Goal: Information Seeking & Learning: Learn about a topic

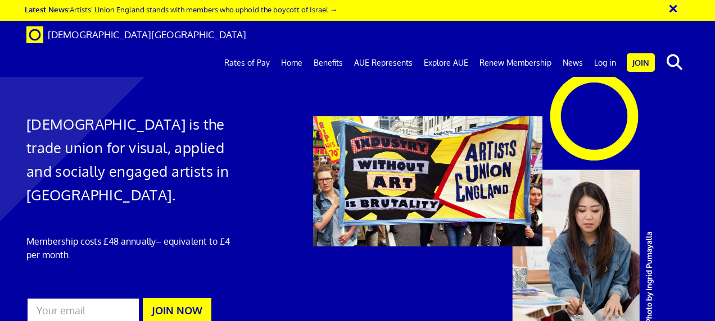
scroll to position [634, 0]
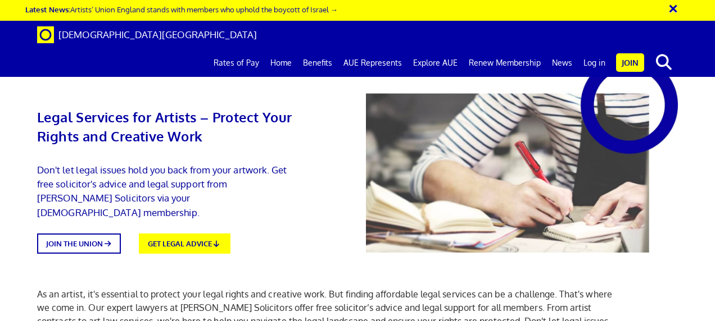
scroll to position [716, 0]
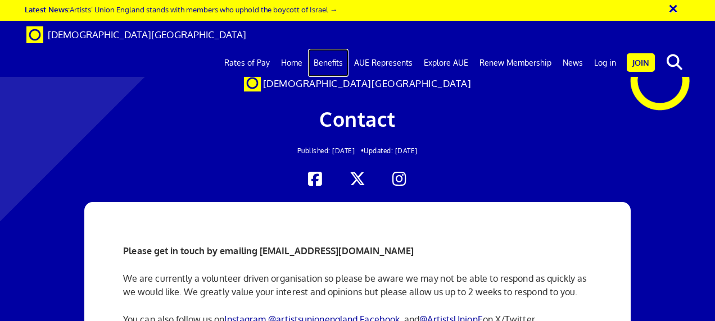
click at [334, 49] on link "Benefits" at bounding box center [328, 63] width 40 height 28
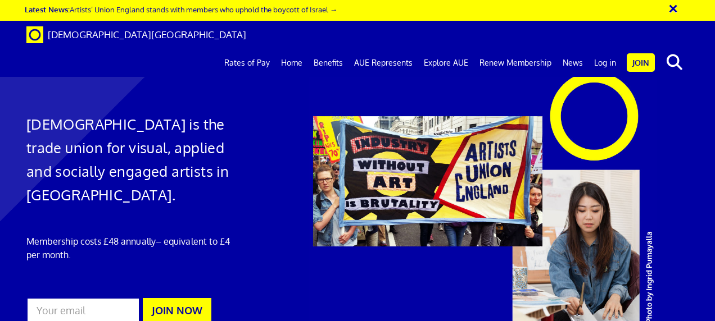
scroll to position [610, 0]
